Goal: Task Accomplishment & Management: Complete application form

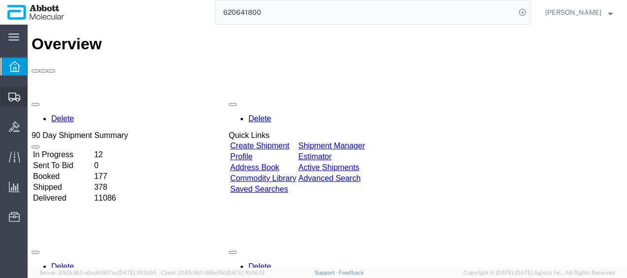
click at [0, 0] on span "Create from Template" at bounding box center [0, 0] width 0 height 0
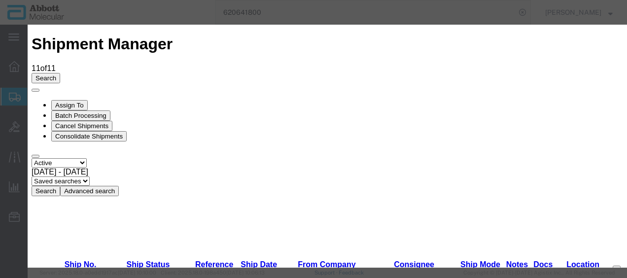
scroll to position [493, 0]
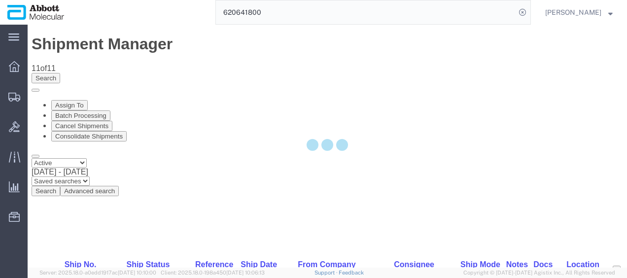
select select "48454"
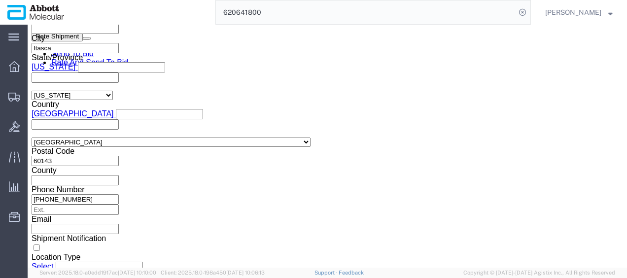
scroll to position [690, 0]
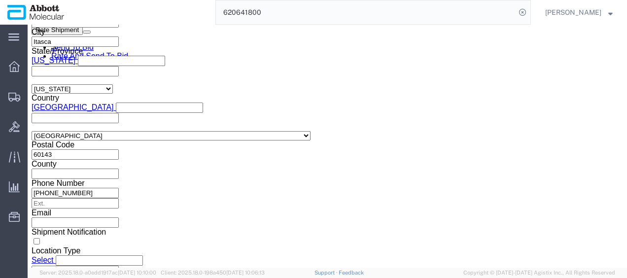
click input "text"
paste input "918012255"
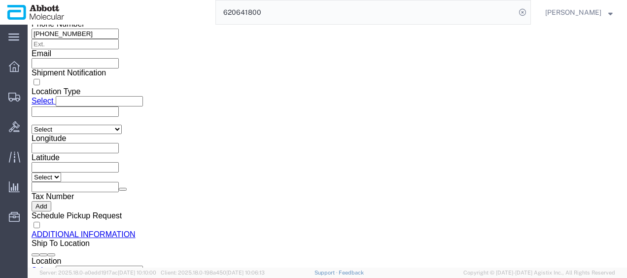
scroll to position [906, 0]
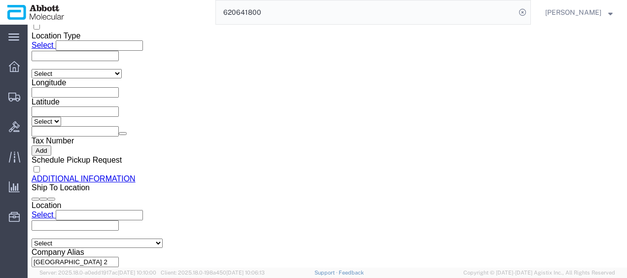
type input "918012255"
click button "Continue"
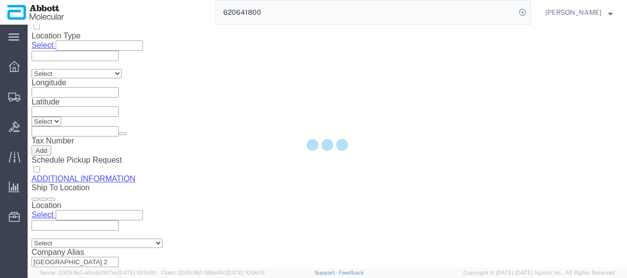
scroll to position [88, 0]
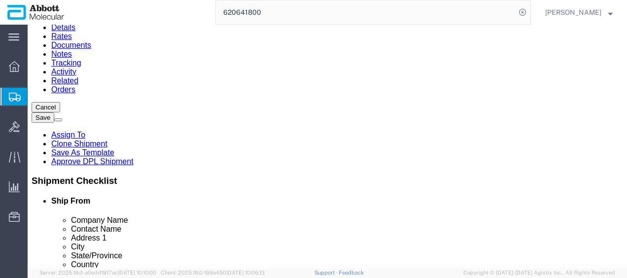
click select "Select Box (B) Box (C) Box (D) Cardboard Box(es) Crate (Instrument) Crate(s) En…"
select select "PSST"
click select "Select Box (B) Box (C) Box (D) Cardboard Box(es) Crate (Instrument) Crate(s) En…"
drag, startPoint x: 109, startPoint y: 133, endPoint x: 57, endPoint y: 132, distance: 51.8
click div "Number 1"
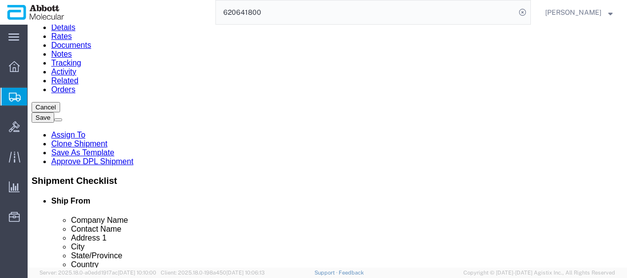
type input "24"
type input "48"
type input "40"
type input "43"
type input "3460"
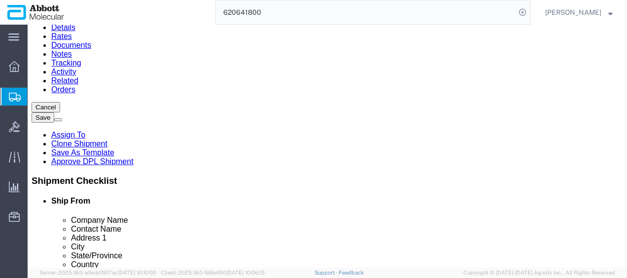
click input "checkbox"
checkbox input "true"
type input "AMBIENT"
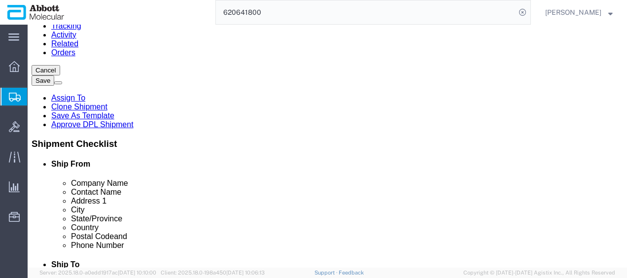
scroll to position [137, 0]
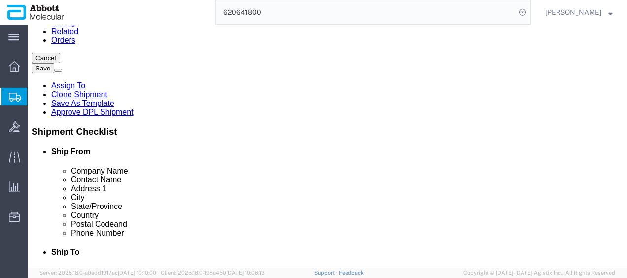
click link "Add Content"
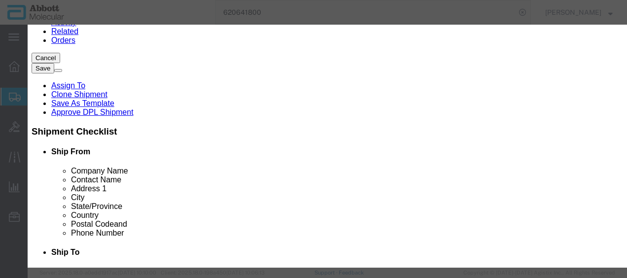
click input "text"
type input "09N2602"
click td "Name: 09N2602"
select select
checkbox input "false"
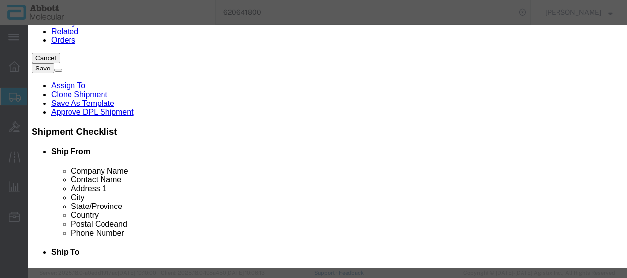
select select "US"
type input "AMBIENT"
type input "8479909596"
select select "BIS"
checkbox input "false"
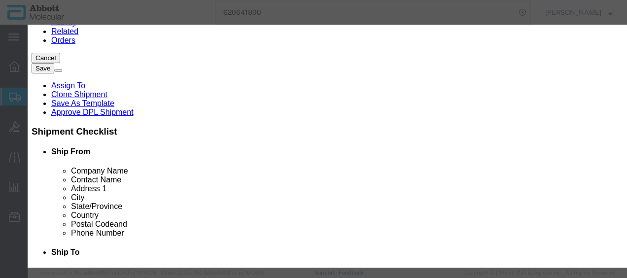
checkbox input "false"
type input "09N2602"
type textarea "Alinity m Pipette Tips; 1000uL"
select select "NLR"
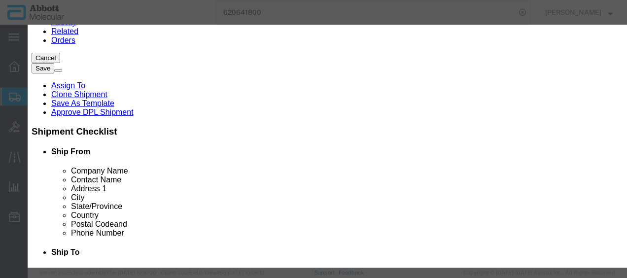
type input "09N2602"
click input "09N2602"
type input "364"
type input "1"
select select "70"
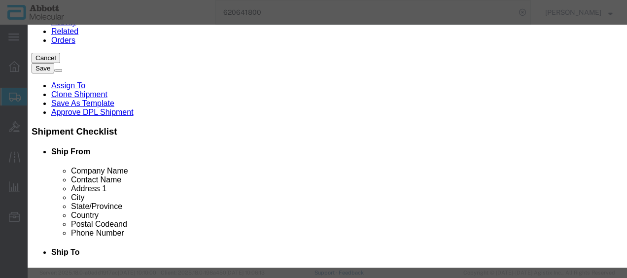
scroll to position [247, 0]
click button "Save & Close"
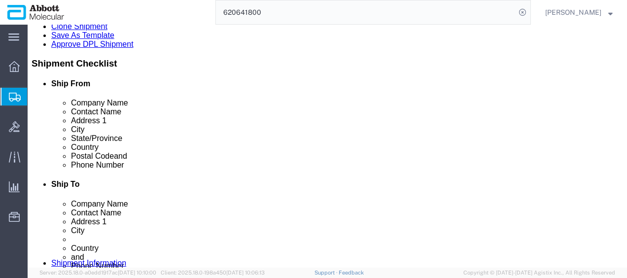
scroll to position [233, 0]
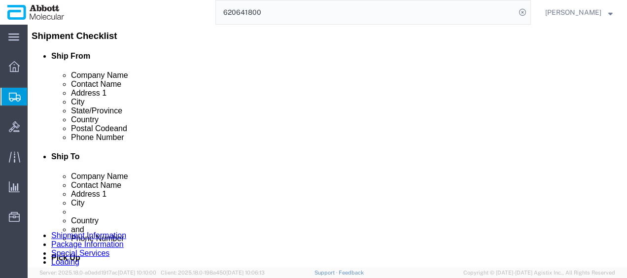
click button "Continue"
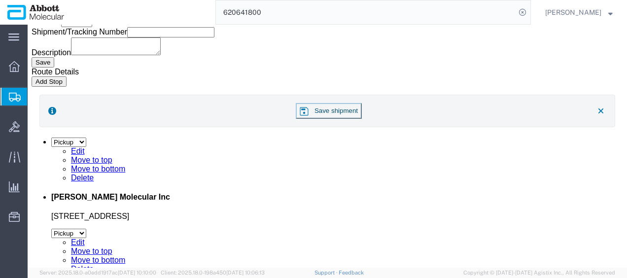
click button "Upload"
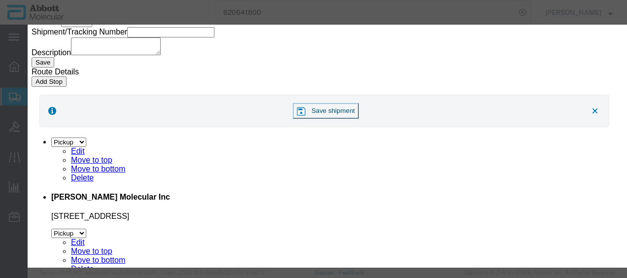
click button "Browse"
type input "C:\fakepath\918012255 SLI [PERSON_NAME].pdf"
click button "Upload"
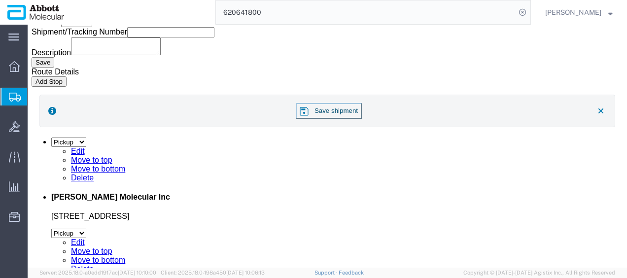
drag, startPoint x: 28, startPoint y: 13, endPoint x: 134, endPoint y: 11, distance: 106.5
click h1 "Shipment 56719388"
copy h1 "Shipment 56719388"
click button "Rate Shipment"
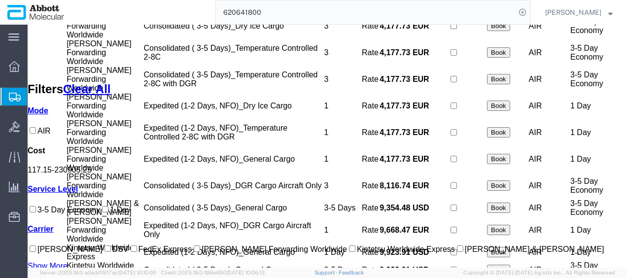
scroll to position [99, 0]
click at [194, 246] on input "[PERSON_NAME] Forwarding Worldwide" at bounding box center [197, 249] width 6 height 6
checkbox input "true"
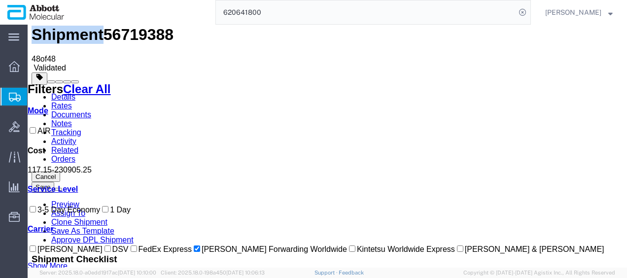
scroll to position [0, 0]
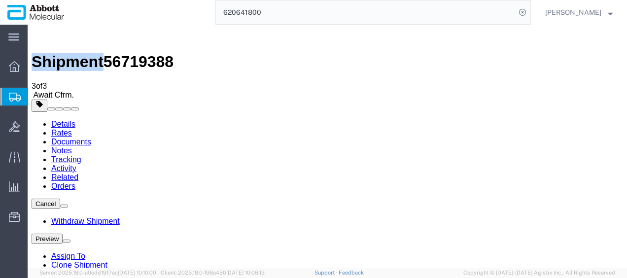
click at [55, 120] on link "Details" at bounding box center [63, 124] width 24 height 8
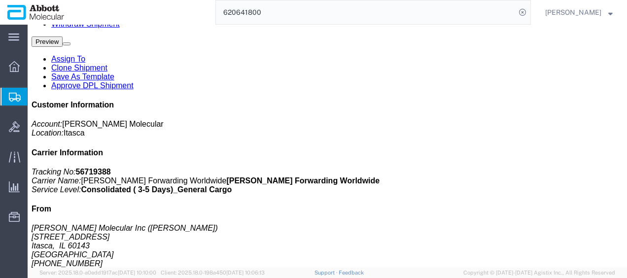
scroll to position [247, 0]
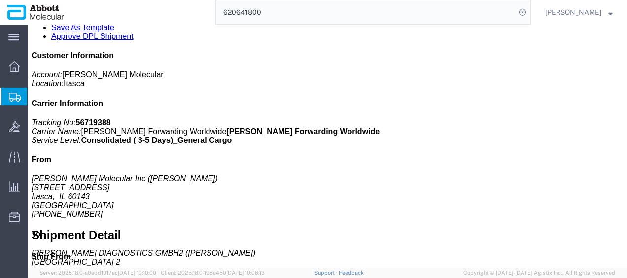
click span "button"
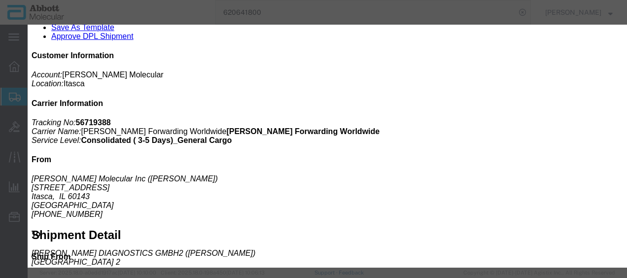
type input "AMBIENT"
drag, startPoint x: 269, startPoint y: 92, endPoint x: 181, endPoint y: 98, distance: 88.5
click div "Number 24"
type input "26"
click button "Save"
